Goal: Navigation & Orientation: Find specific page/section

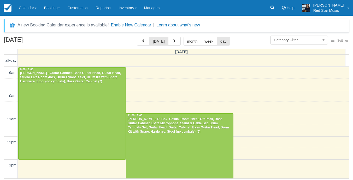
select select
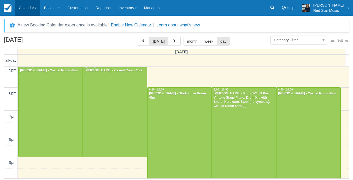
click at [36, 5] on link "Calendar" at bounding box center [27, 8] width 25 height 16
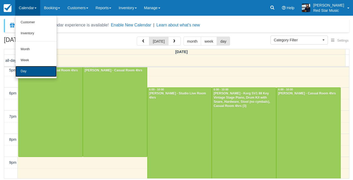
click at [33, 69] on link "Day" at bounding box center [35, 71] width 41 height 11
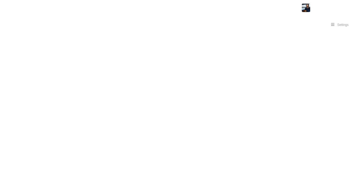
select select
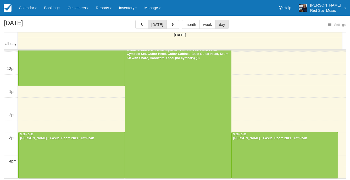
select select
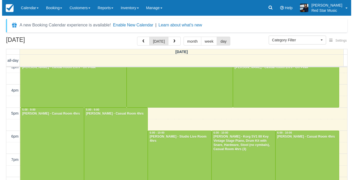
scroll to position [61, 0]
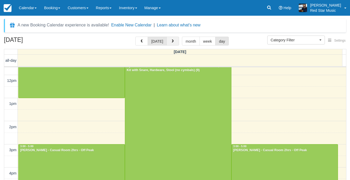
click at [175, 44] on button "button" at bounding box center [172, 41] width 13 height 9
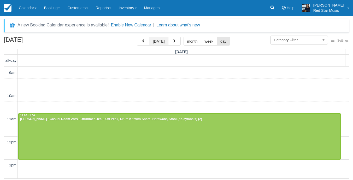
click at [162, 44] on button "[DATE]" at bounding box center [158, 41] width 19 height 9
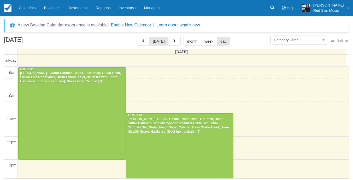
scroll to position [162, 0]
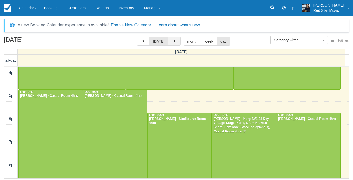
click at [172, 43] on button "button" at bounding box center [174, 41] width 13 height 9
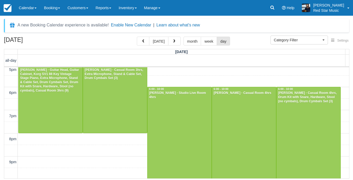
scroll to position [189, 0]
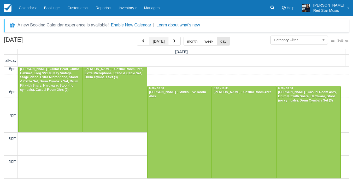
click at [157, 43] on button "[DATE]" at bounding box center [158, 41] width 19 height 9
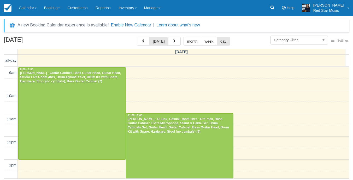
scroll to position [162, 0]
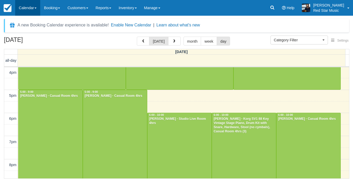
click at [37, 10] on link "Calendar" at bounding box center [27, 8] width 25 height 16
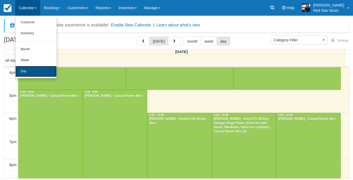
click at [32, 70] on link "Day" at bounding box center [35, 71] width 41 height 11
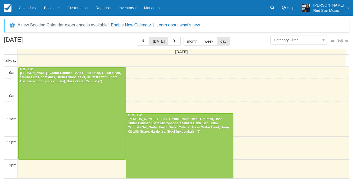
select select
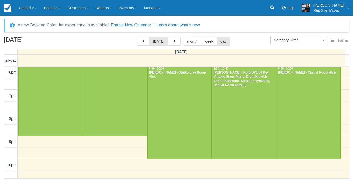
scroll to position [130, 0]
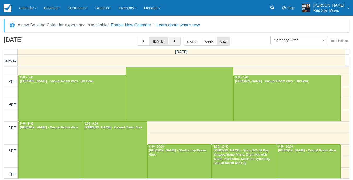
click at [170, 41] on button "button" at bounding box center [174, 41] width 13 height 9
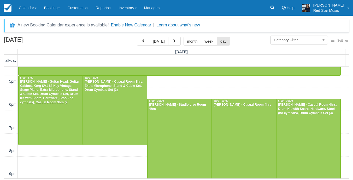
scroll to position [189, 0]
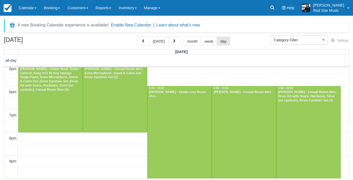
click at [155, 47] on div "[DATE] [DATE] month week day" at bounding box center [177, 42] width 346 height 11
click at [157, 44] on button "[DATE]" at bounding box center [158, 41] width 19 height 9
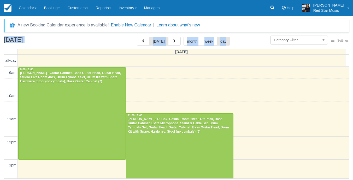
scroll to position [162, 0]
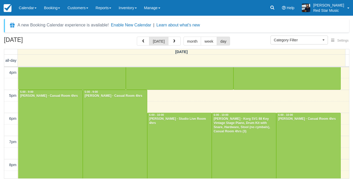
click at [246, 6] on div "Menu Calendar Customer Inventory Month Week Day Booking Daily Manifest Daily Li…" at bounding box center [176, 8] width 353 height 16
